Goal: Transaction & Acquisition: Book appointment/travel/reservation

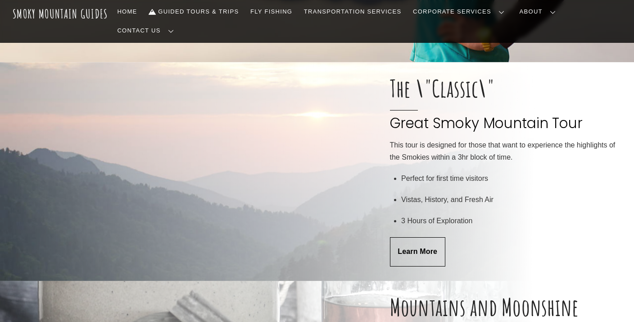
scroll to position [286, 0]
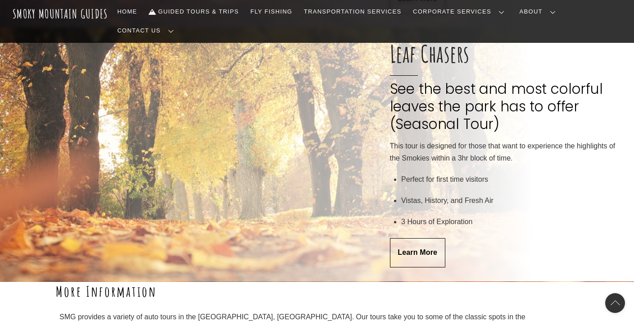
scroll to position [1690, 0]
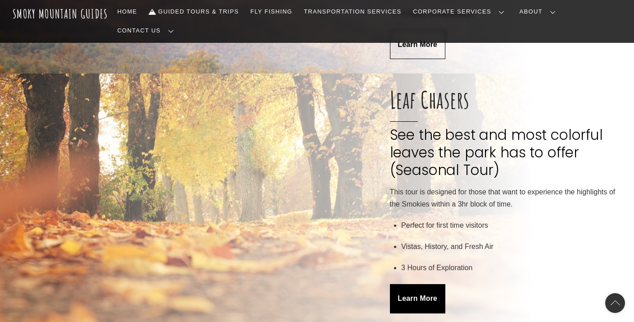
click at [432, 294] on span "Learn More" at bounding box center [418, 298] width 40 height 9
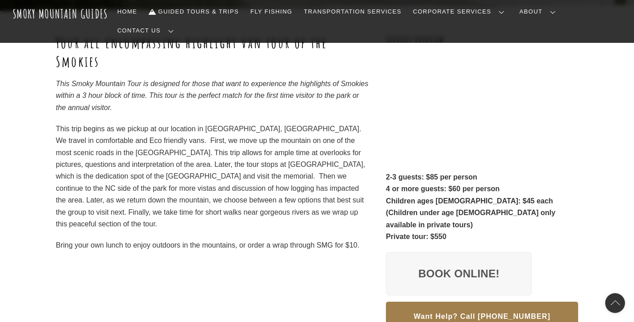
scroll to position [142, 0]
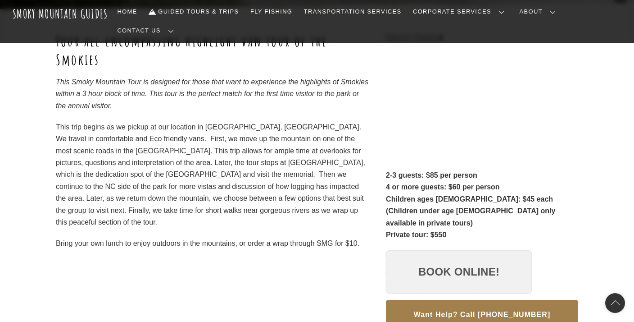
click at [452, 250] on link "Book Online!" at bounding box center [459, 271] width 146 height 43
